Goal: Task Accomplishment & Management: Use online tool/utility

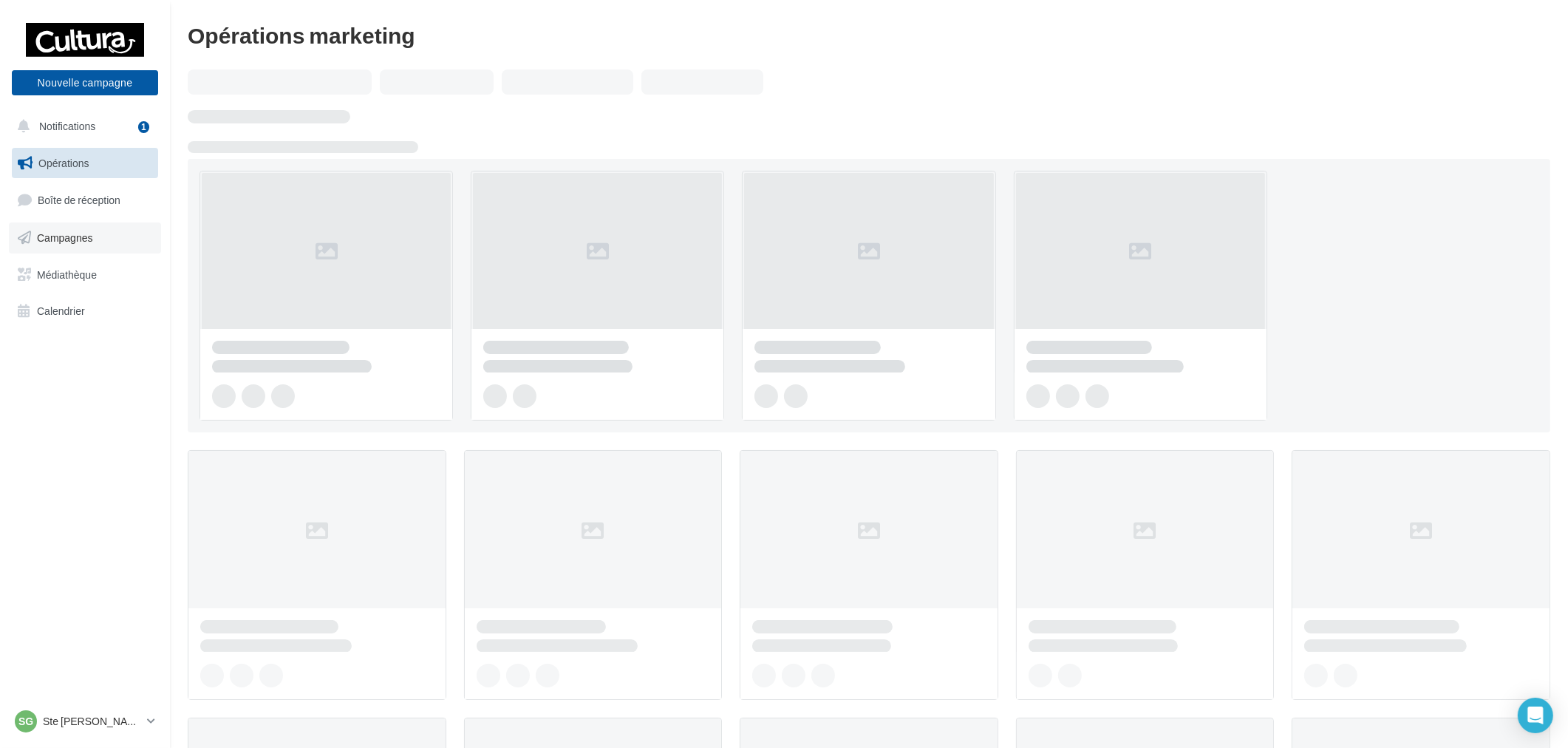
click at [98, 235] on link "Campagnes" at bounding box center [85, 238] width 152 height 31
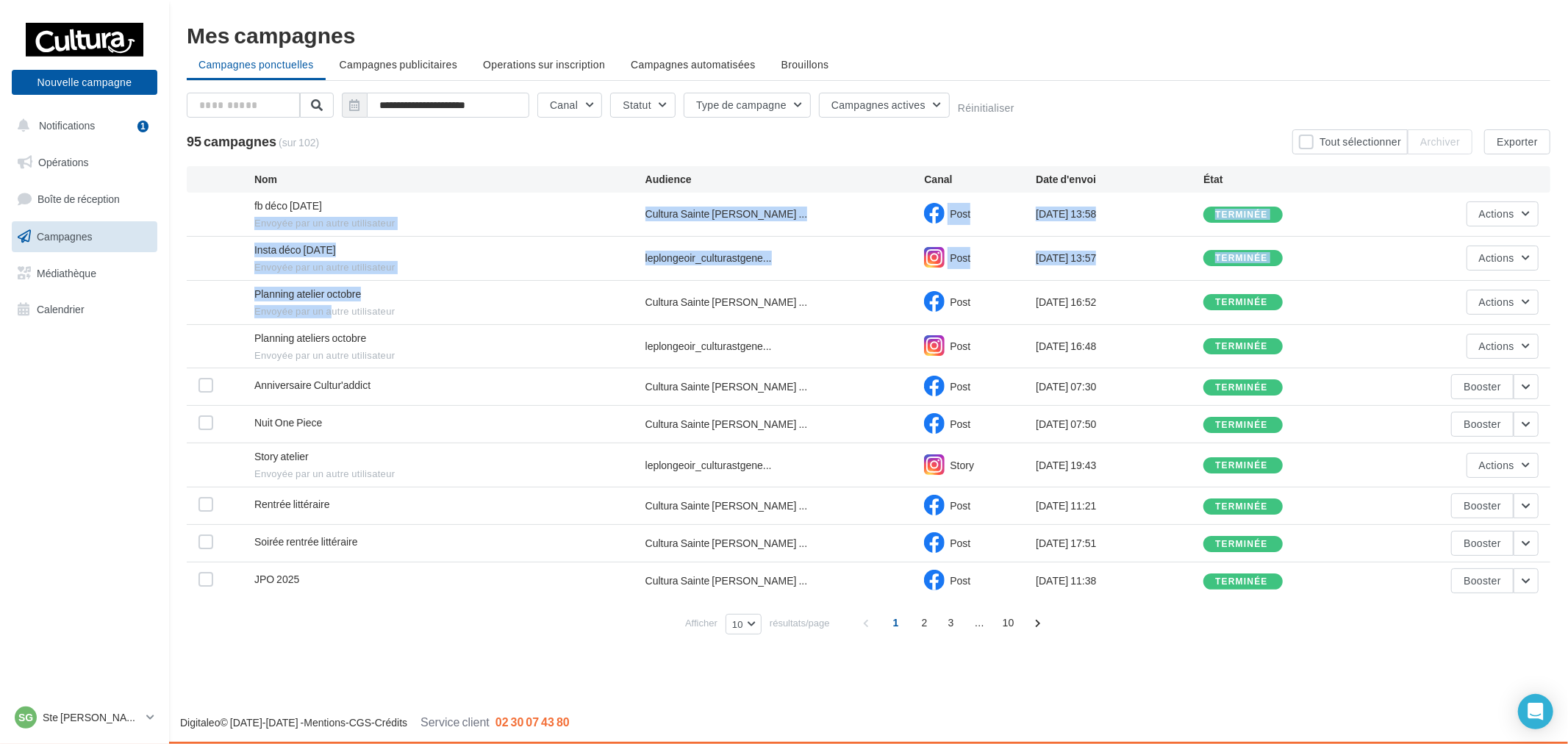
drag, startPoint x: 318, startPoint y: 207, endPoint x: 387, endPoint y: 307, distance: 121.5
click at [330, 307] on div "fb déco halloween Envoyée par un autre utilisateur Cultura Sainte Geneviève ...…" at bounding box center [868, 396] width 1364 height 407
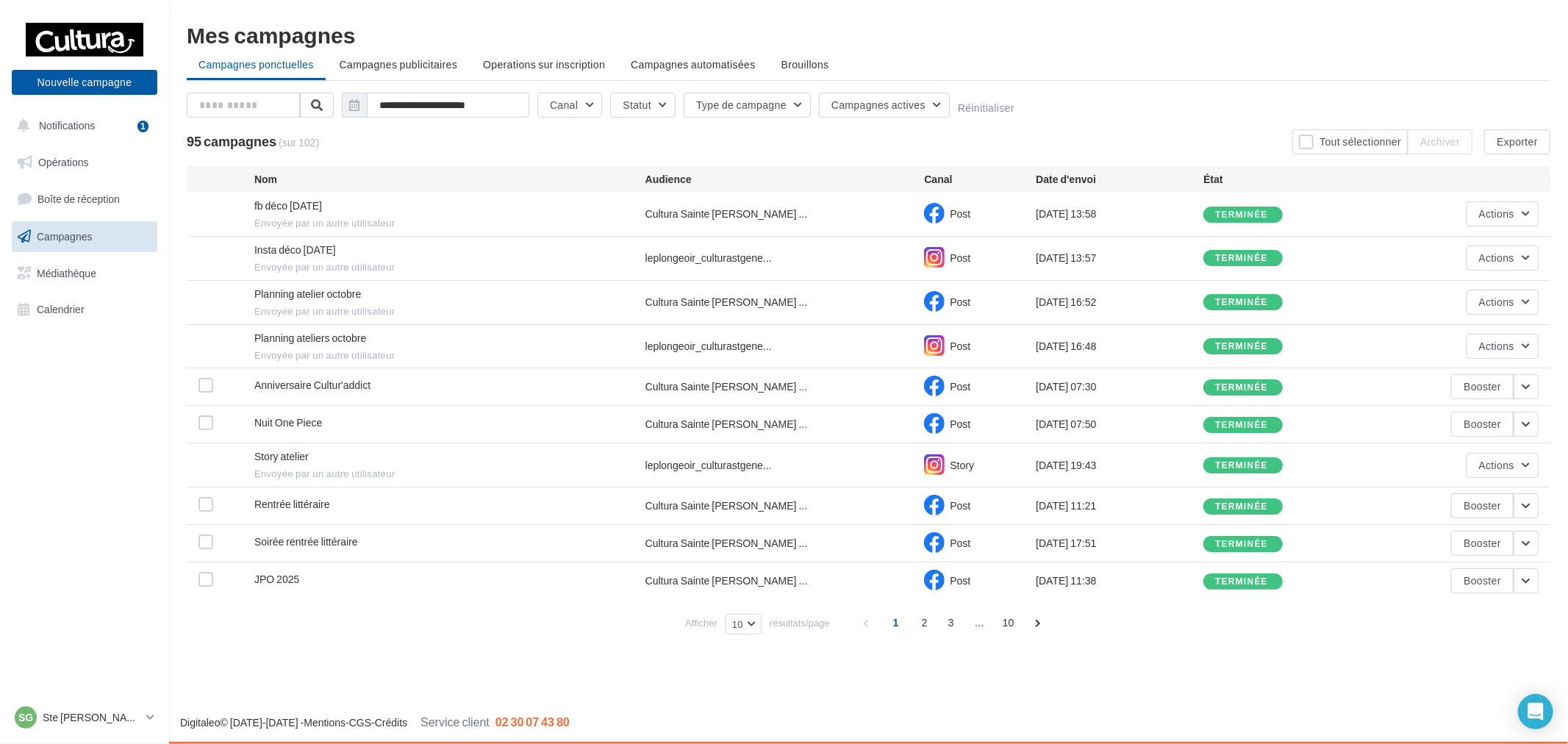
drag, startPoint x: 502, startPoint y: 309, endPoint x: 523, endPoint y: 310, distance: 21.0
click at [522, 310] on span "Envoyée par un autre utilisateur" at bounding box center [450, 311] width 391 height 13
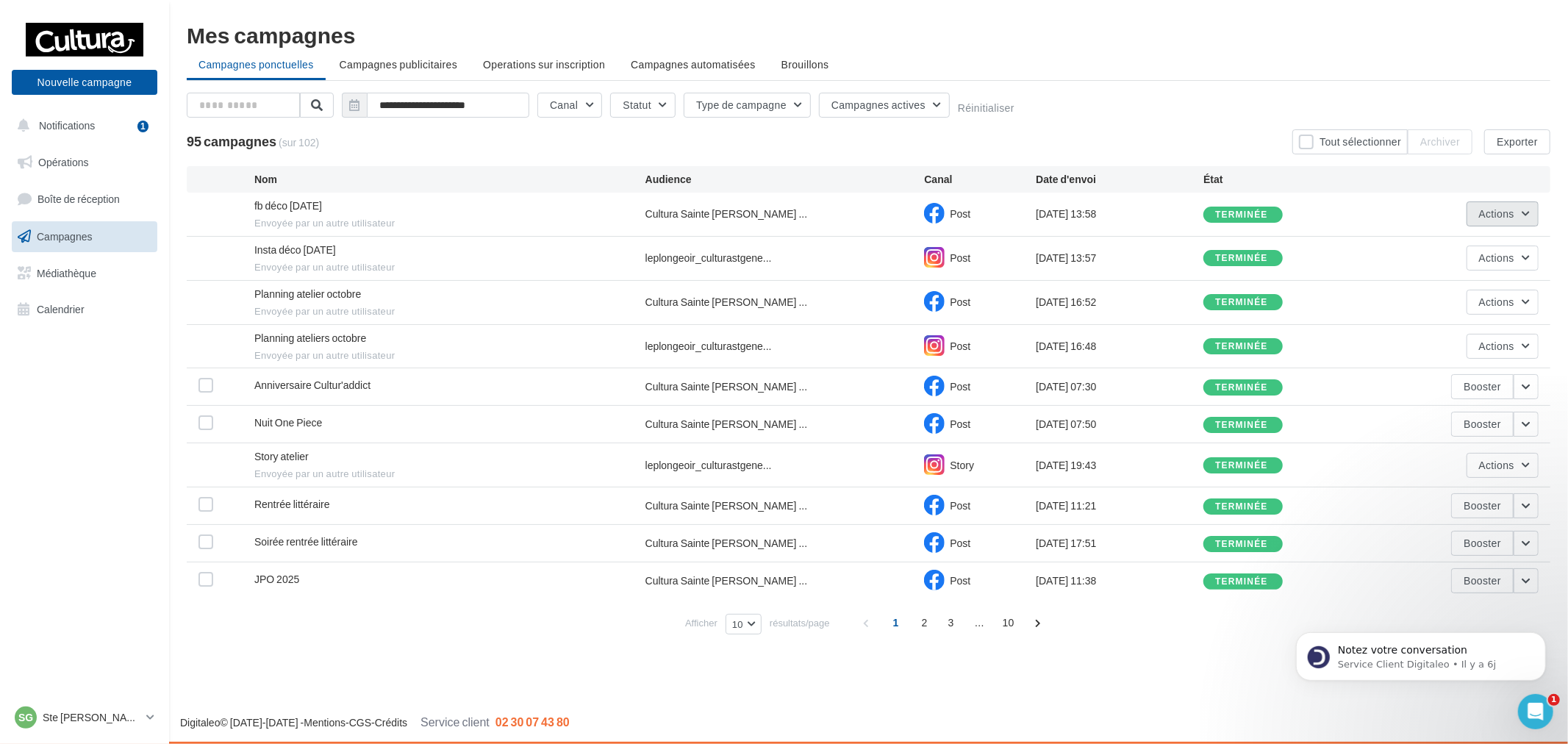
click at [1535, 217] on button "Actions" at bounding box center [1503, 213] width 72 height 25
click at [1436, 246] on button "Voir les résultats" at bounding box center [1466, 249] width 147 height 38
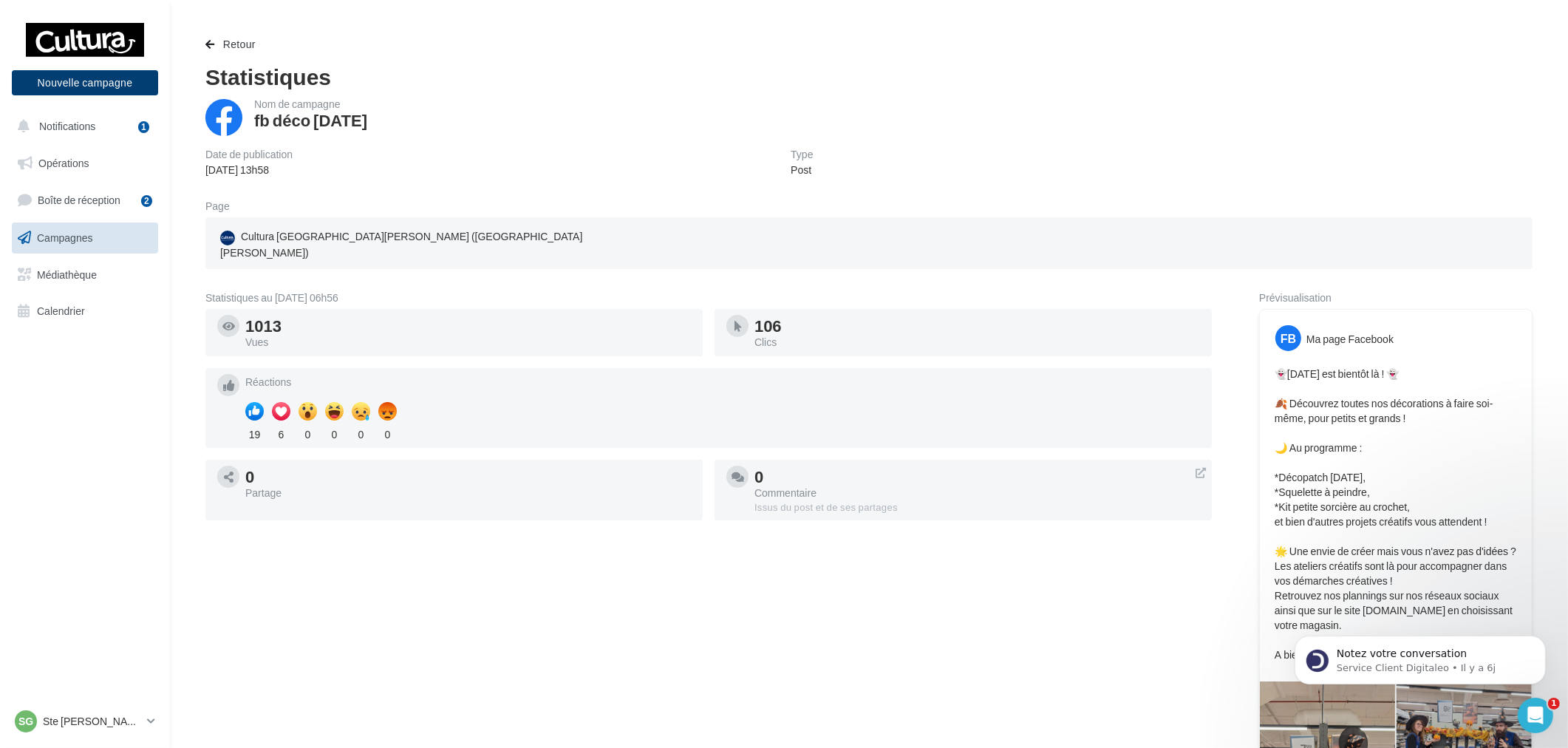
click at [111, 82] on button "Nouvelle campagne" at bounding box center [85, 82] width 146 height 25
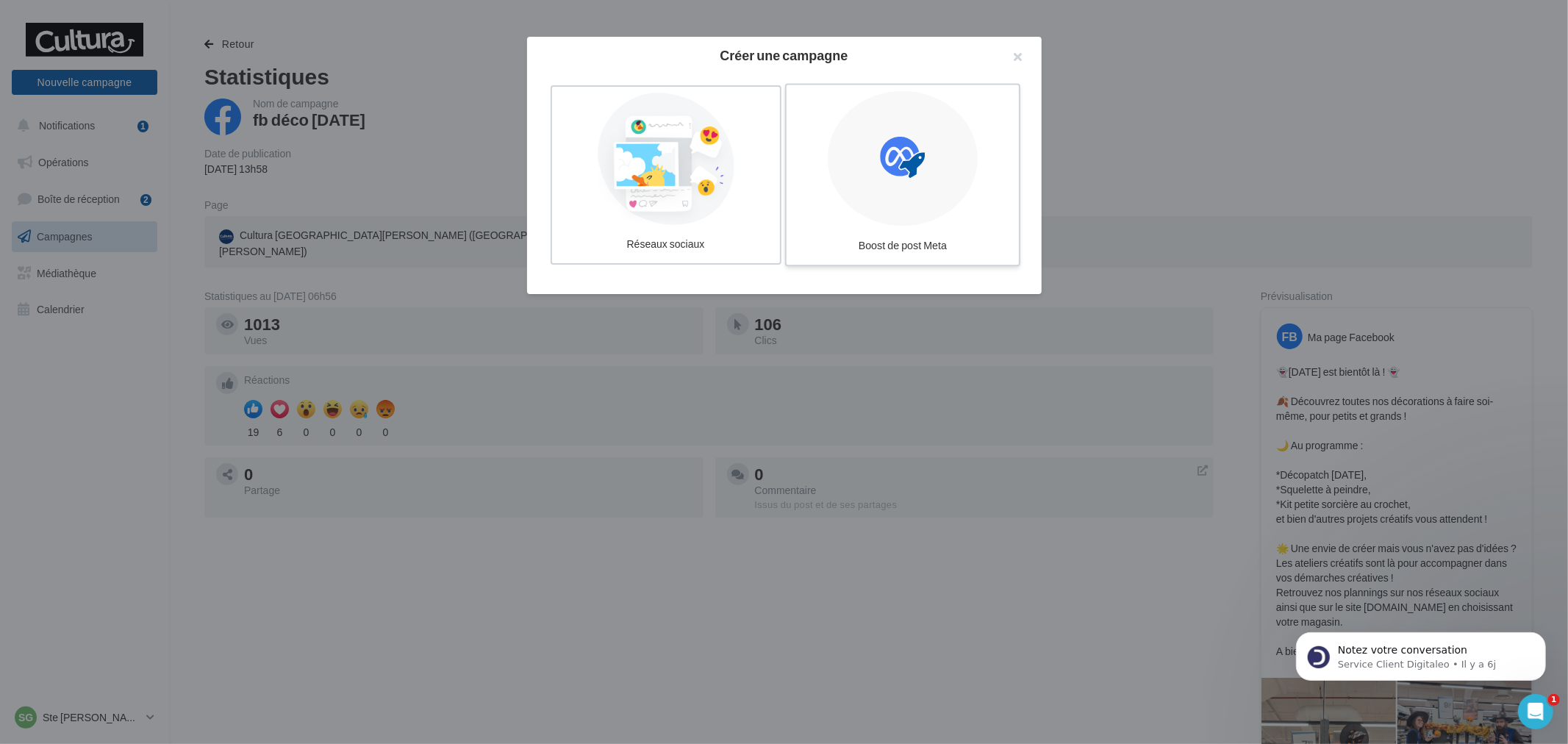
click at [945, 166] on div at bounding box center [903, 158] width 150 height 135
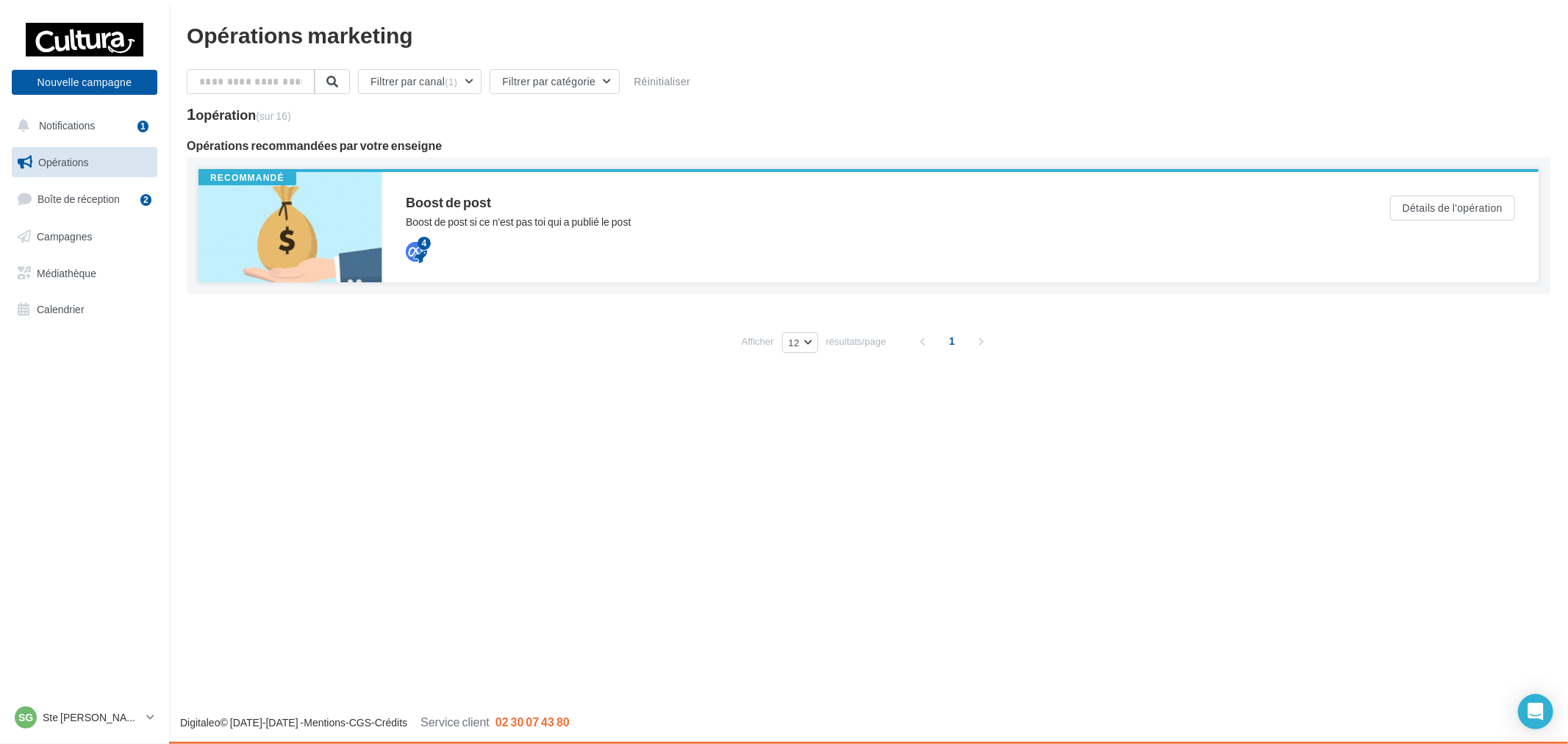
click at [708, 236] on div "Boost de post Boost de post si ce n'est pas toi qui a publié le post 4" at bounding box center [875, 227] width 938 height 63
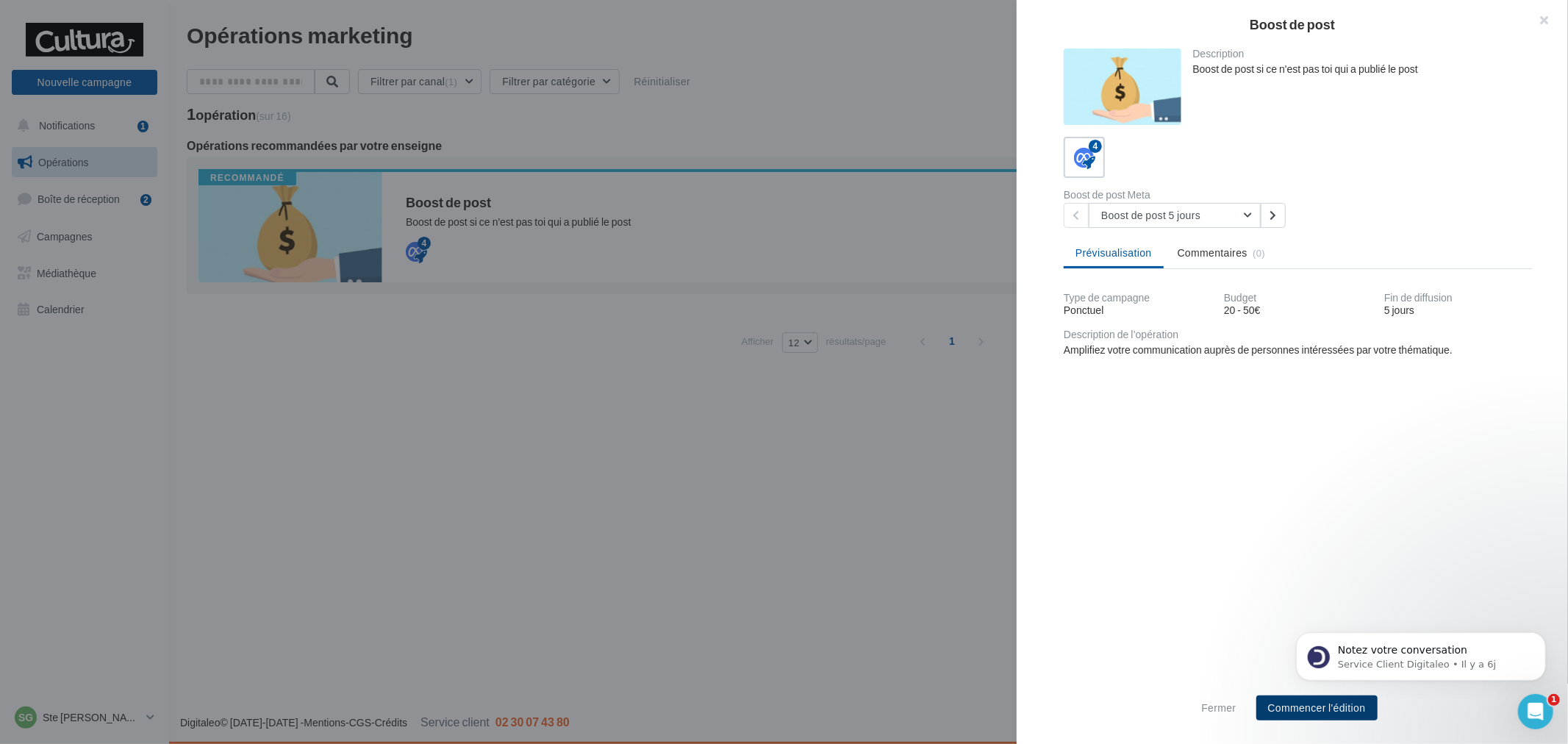
click at [1341, 711] on button "Commencer l'édition" at bounding box center [1317, 707] width 122 height 25
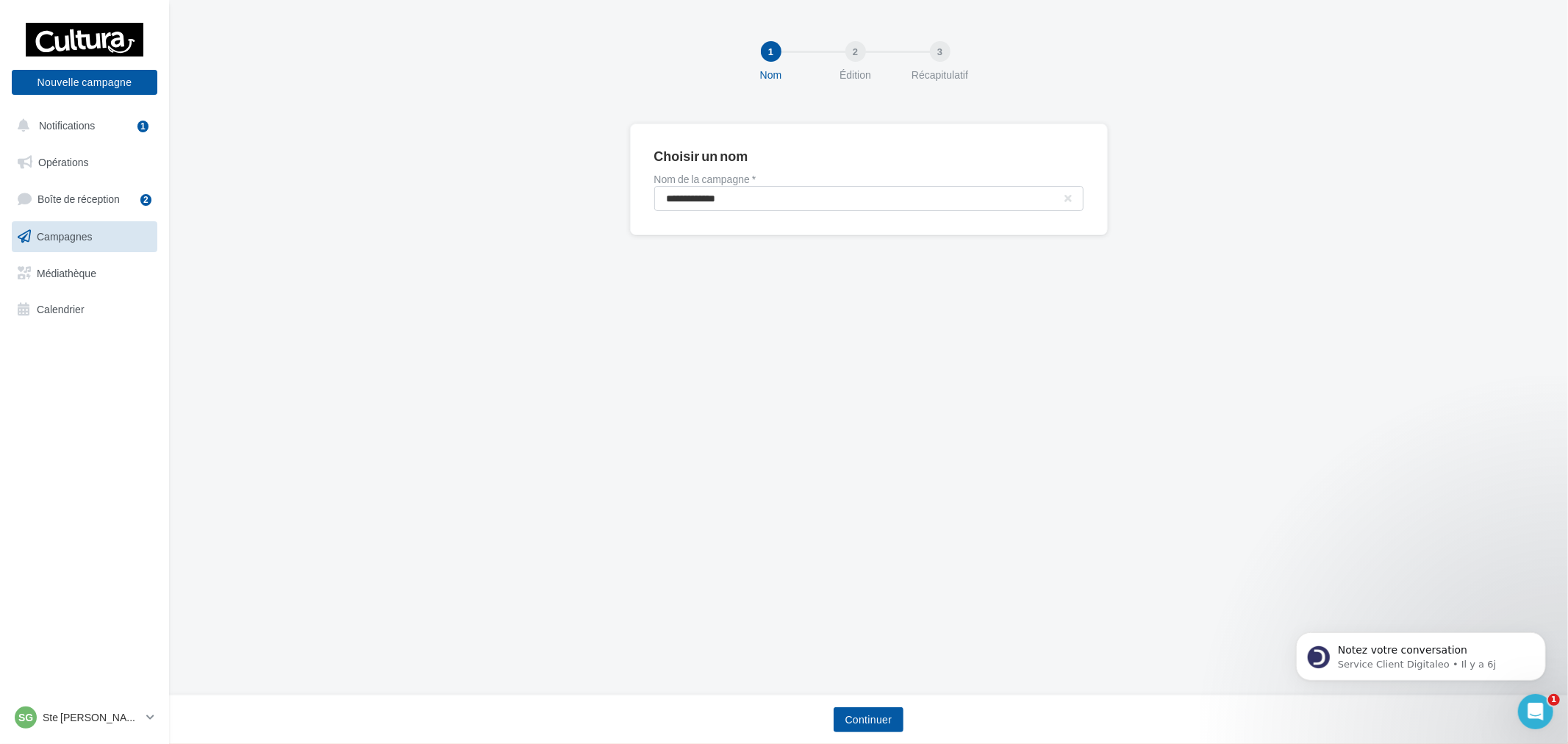
drag, startPoint x: 732, startPoint y: 215, endPoint x: 778, endPoint y: 186, distance: 54.4
click at [778, 186] on div "**********" at bounding box center [869, 179] width 478 height 112
click at [778, 186] on input "**********" at bounding box center [869, 198] width 429 height 25
type input "**********"
click at [860, 710] on button "Continuer" at bounding box center [869, 720] width 70 height 25
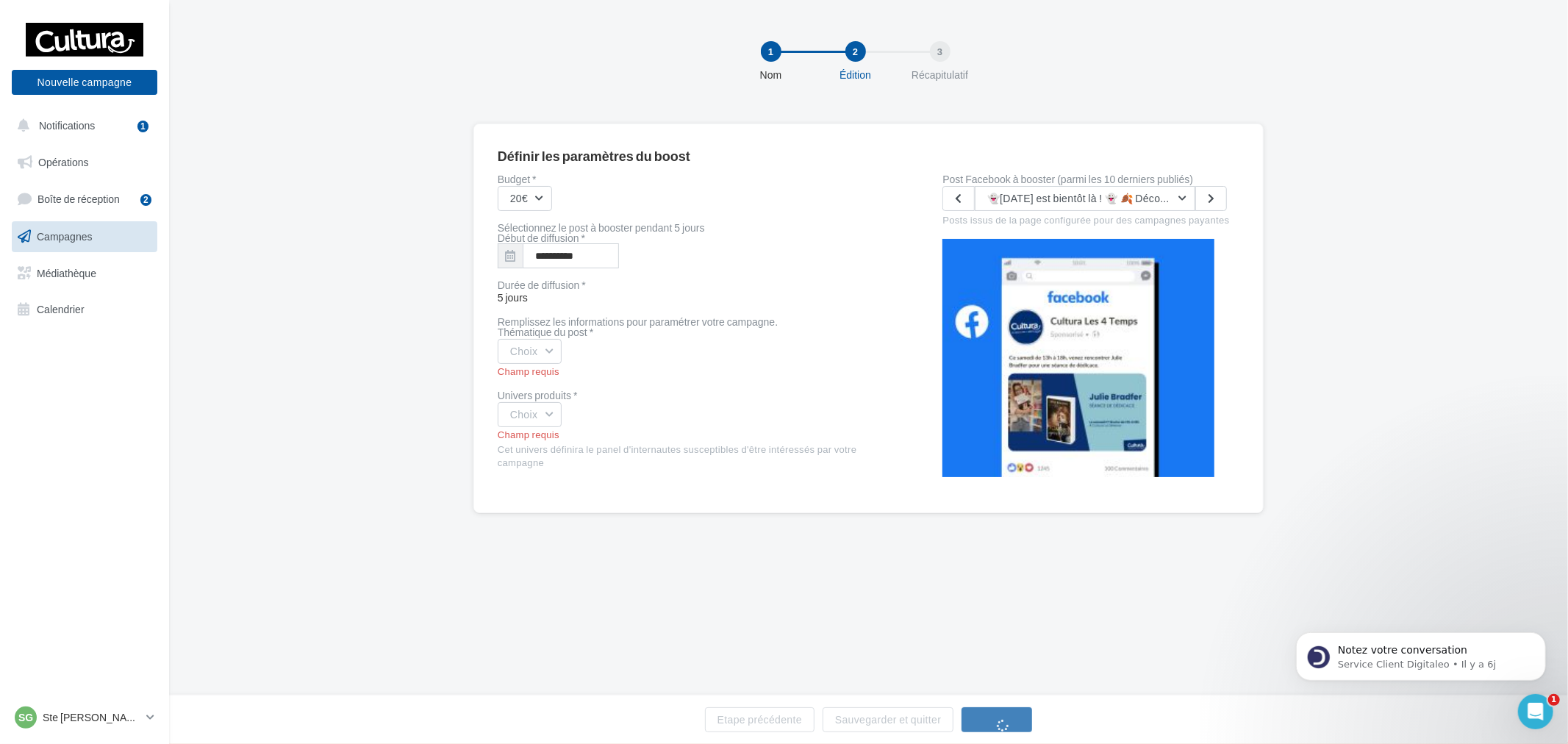
click at [568, 351] on div "Choix" at bounding box center [697, 351] width 399 height 25
click at [528, 351] on button "Choix" at bounding box center [530, 351] width 65 height 25
click at [597, 460] on div "coup de cœur produits" at bounding box center [590, 461] width 182 height 38
click at [561, 417] on button "Choix" at bounding box center [530, 414] width 65 height 25
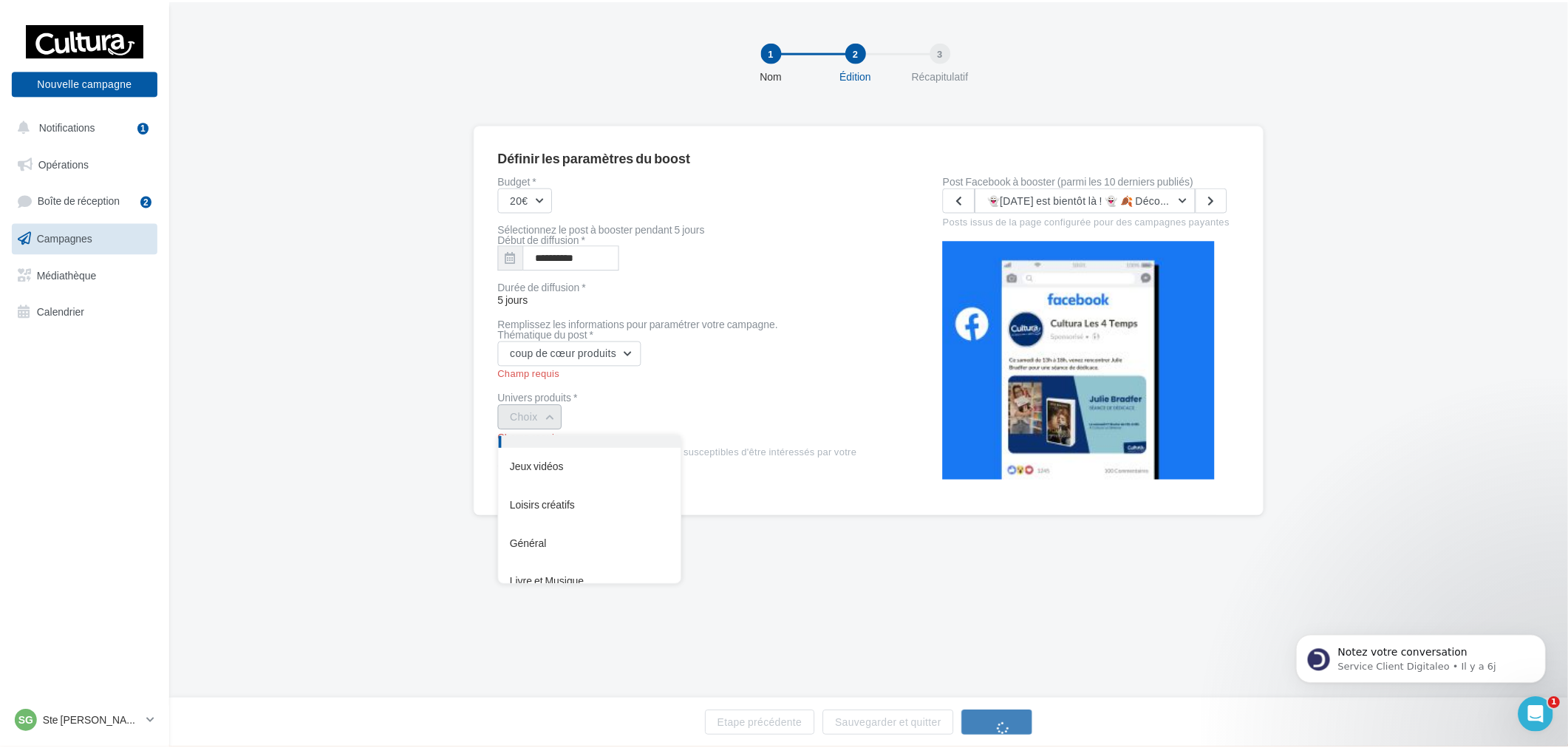
scroll to position [0, 0]
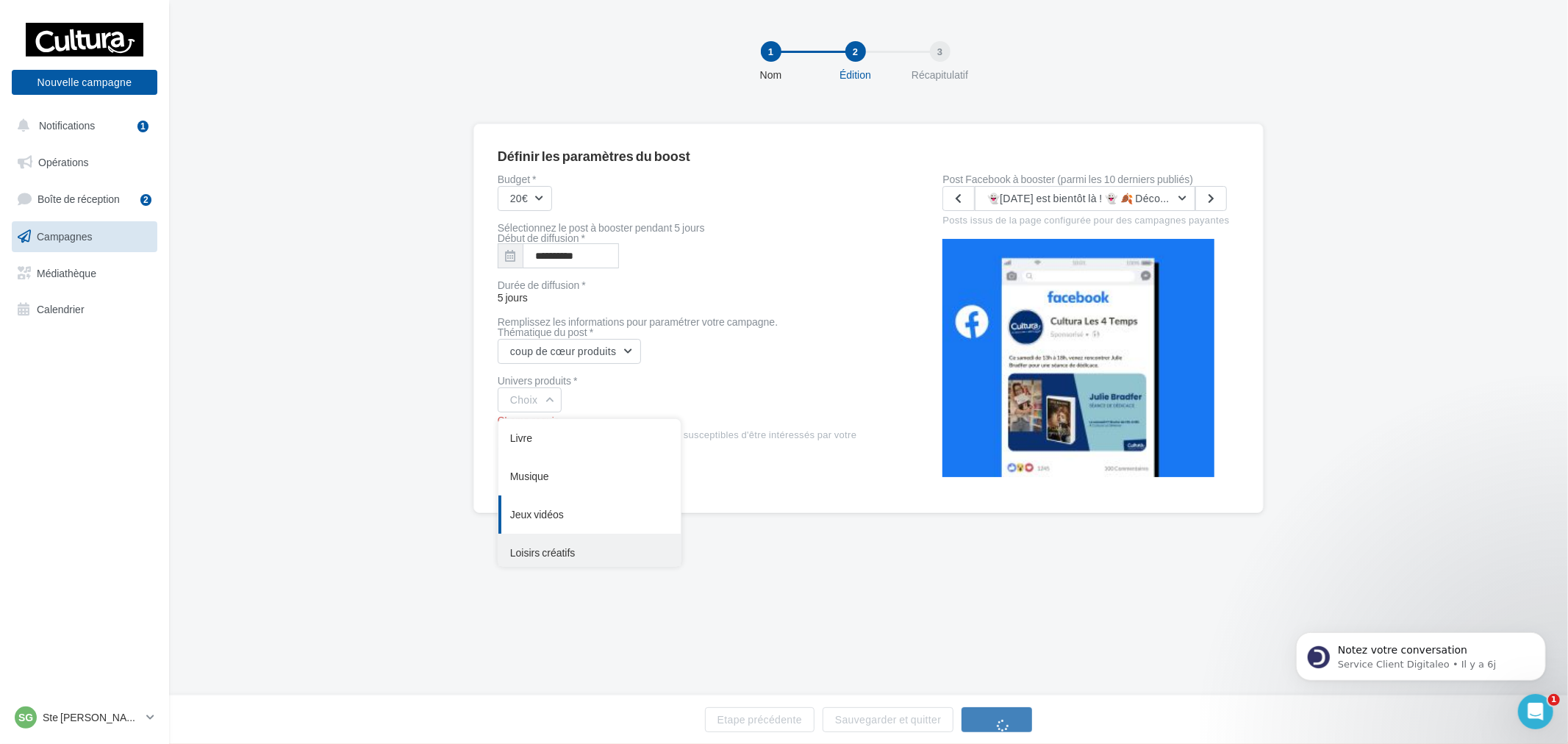
click at [581, 554] on div "Loisirs créatifs" at bounding box center [590, 553] width 182 height 38
click at [819, 234] on div "Début de diffusion *" at bounding box center [697, 238] width 399 height 10
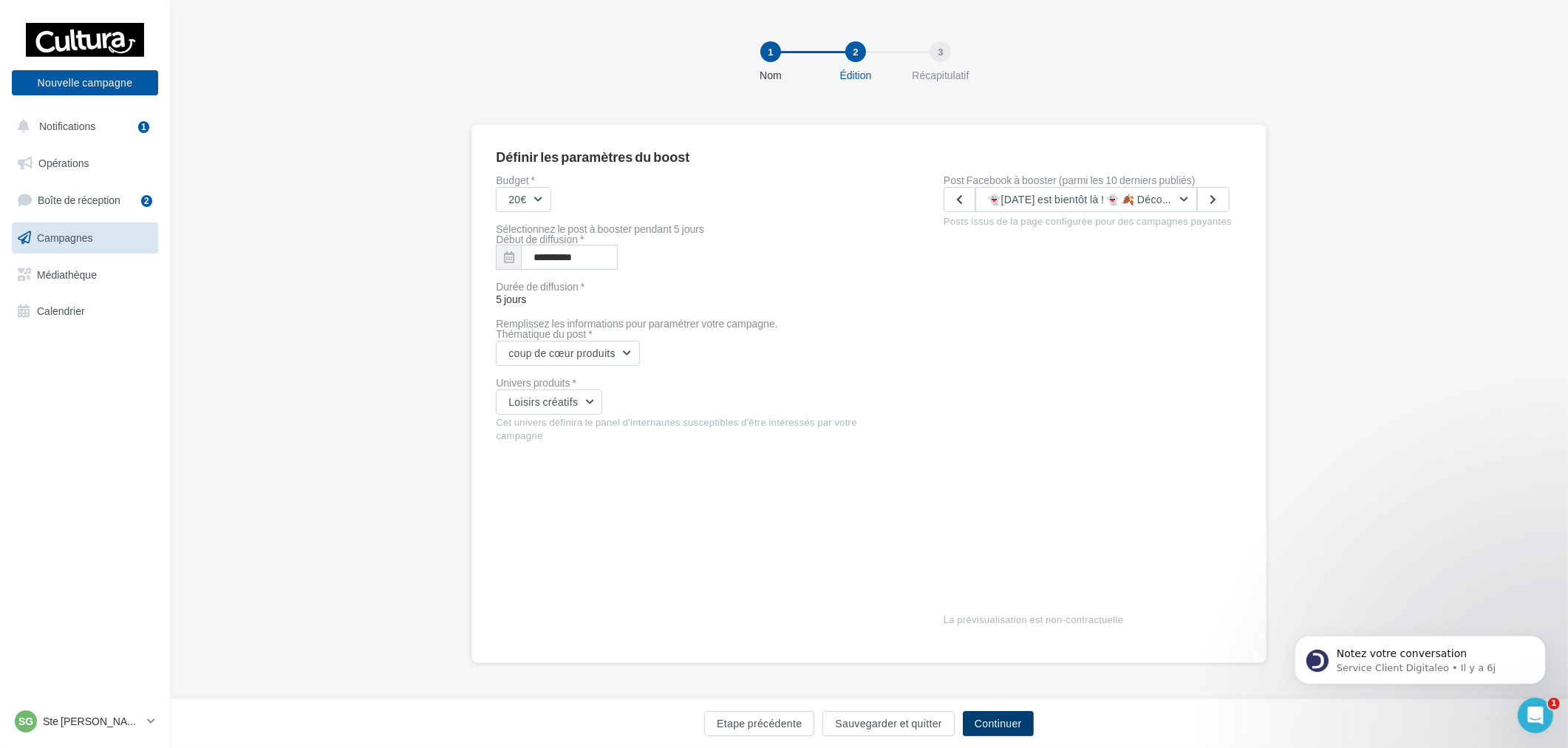
click at [990, 715] on button "Continuer" at bounding box center [998, 723] width 71 height 25
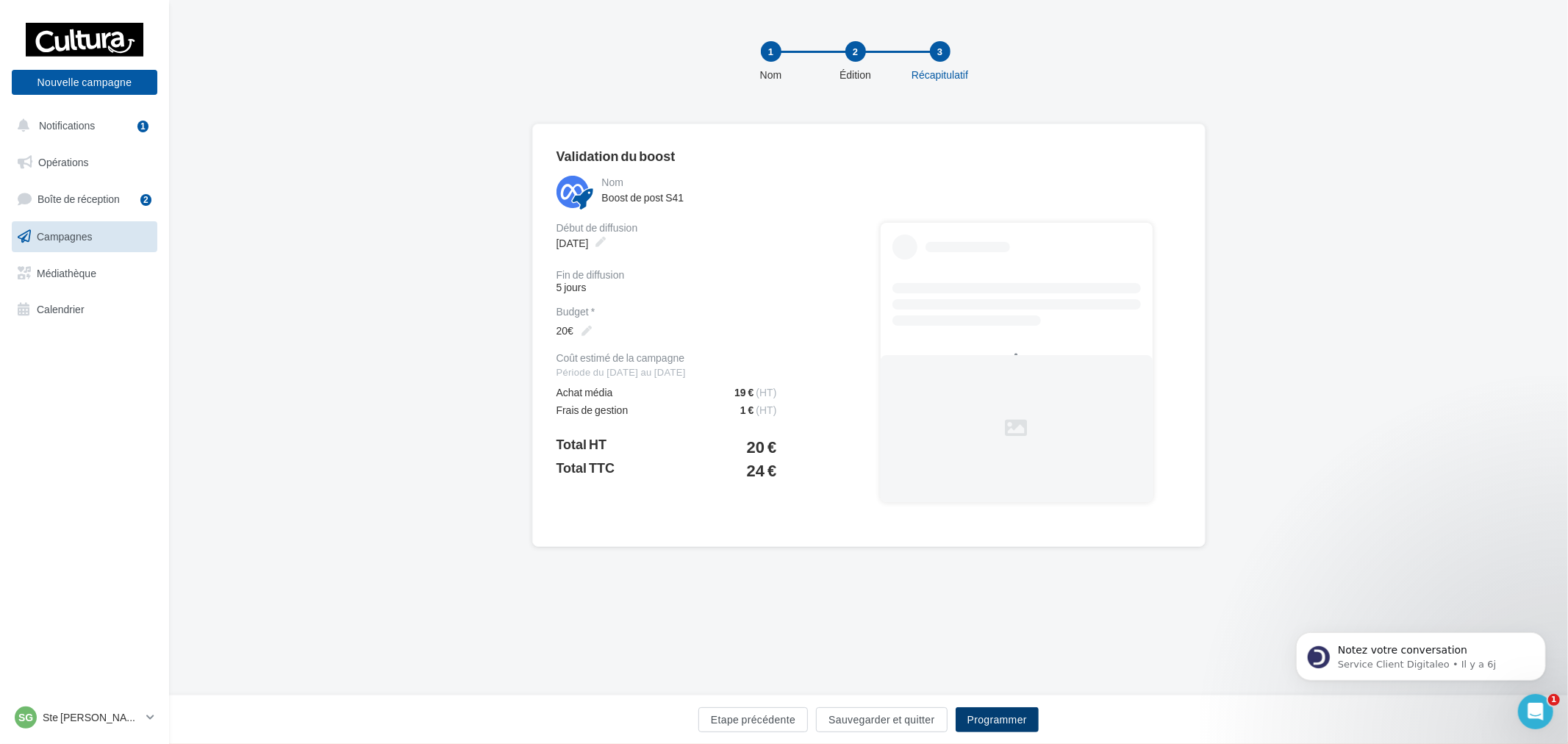
click at [1010, 715] on button "Programmer" at bounding box center [997, 720] width 83 height 25
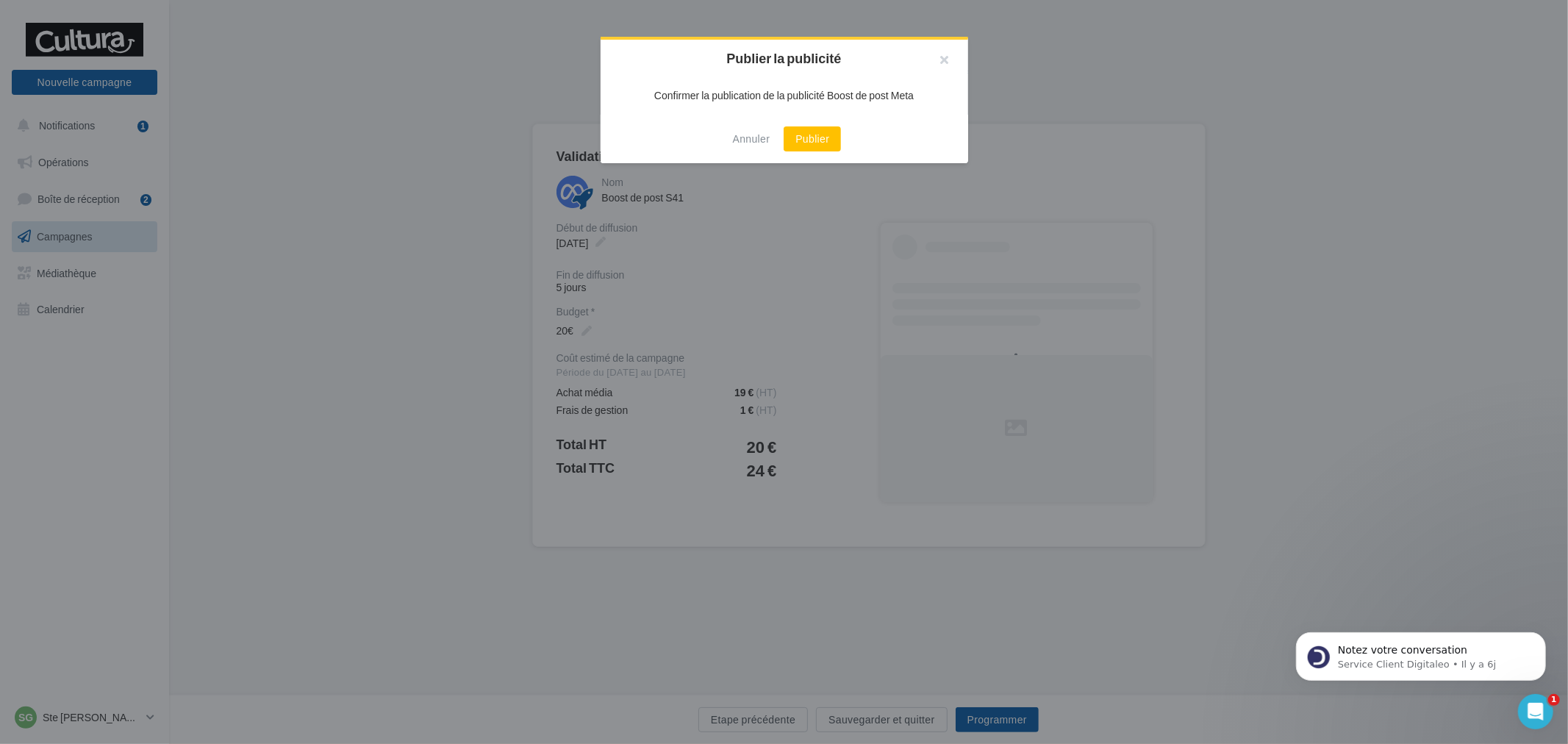
click at [841, 150] on div "Annuler Publier" at bounding box center [784, 138] width 368 height 48
click at [825, 141] on button "Publier" at bounding box center [812, 138] width 57 height 25
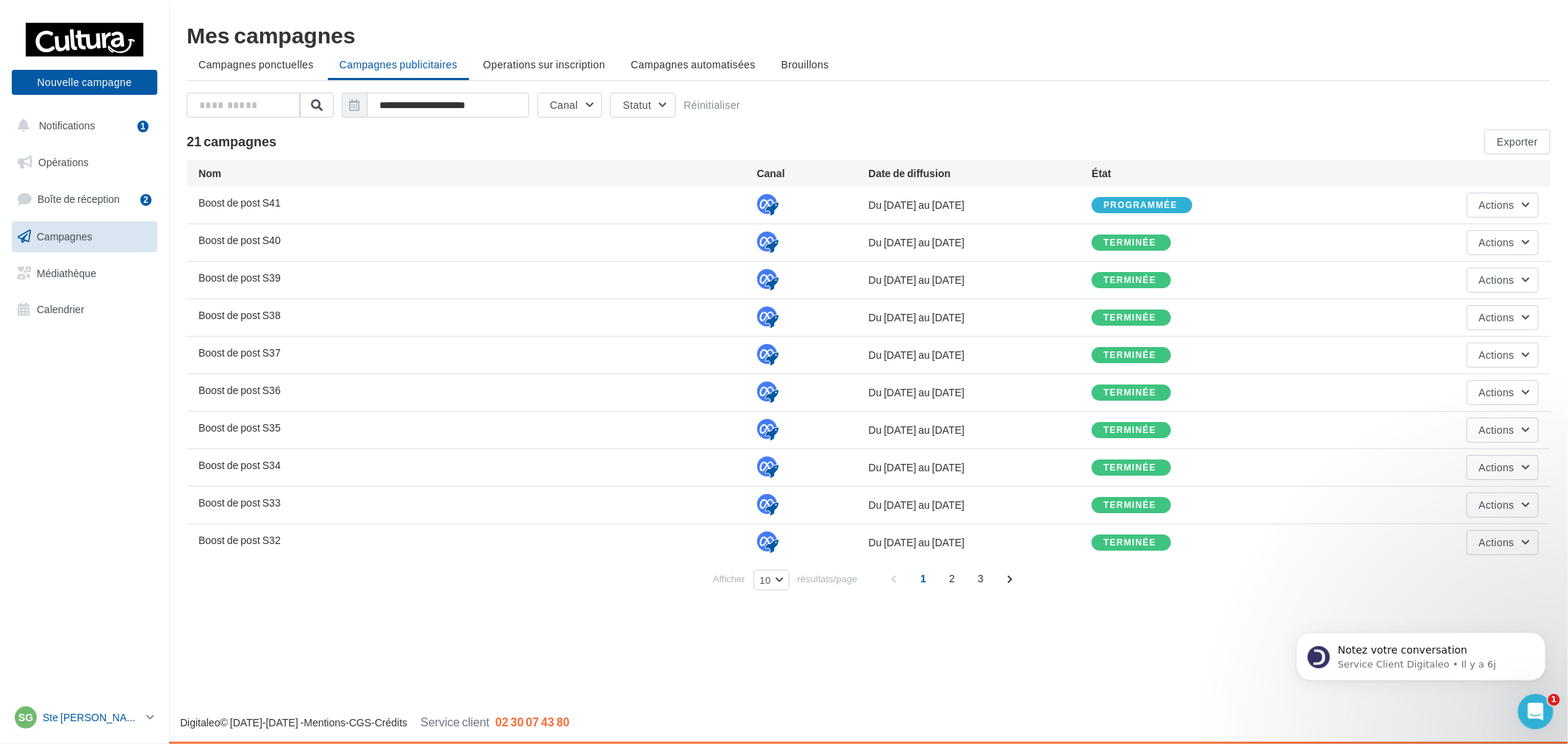
click at [46, 707] on div "SG Ste [PERSON_NAME] des Bois [EMAIL_ADDRESS][DOMAIN_NAME]" at bounding box center [77, 717] width 125 height 22
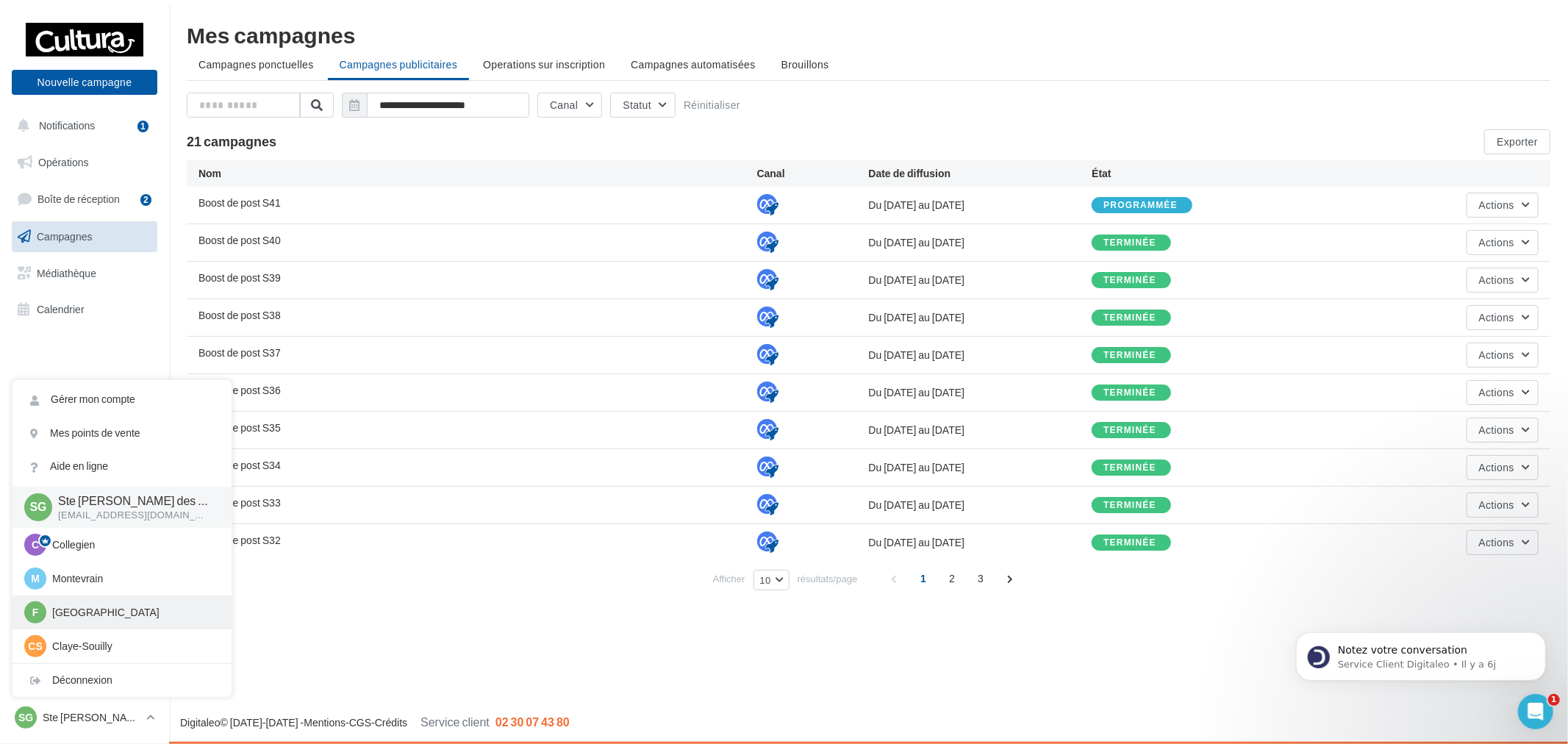
click at [131, 618] on p "[GEOGRAPHIC_DATA]" at bounding box center [132, 612] width 161 height 15
